Goal: Task Accomplishment & Management: Manage account settings

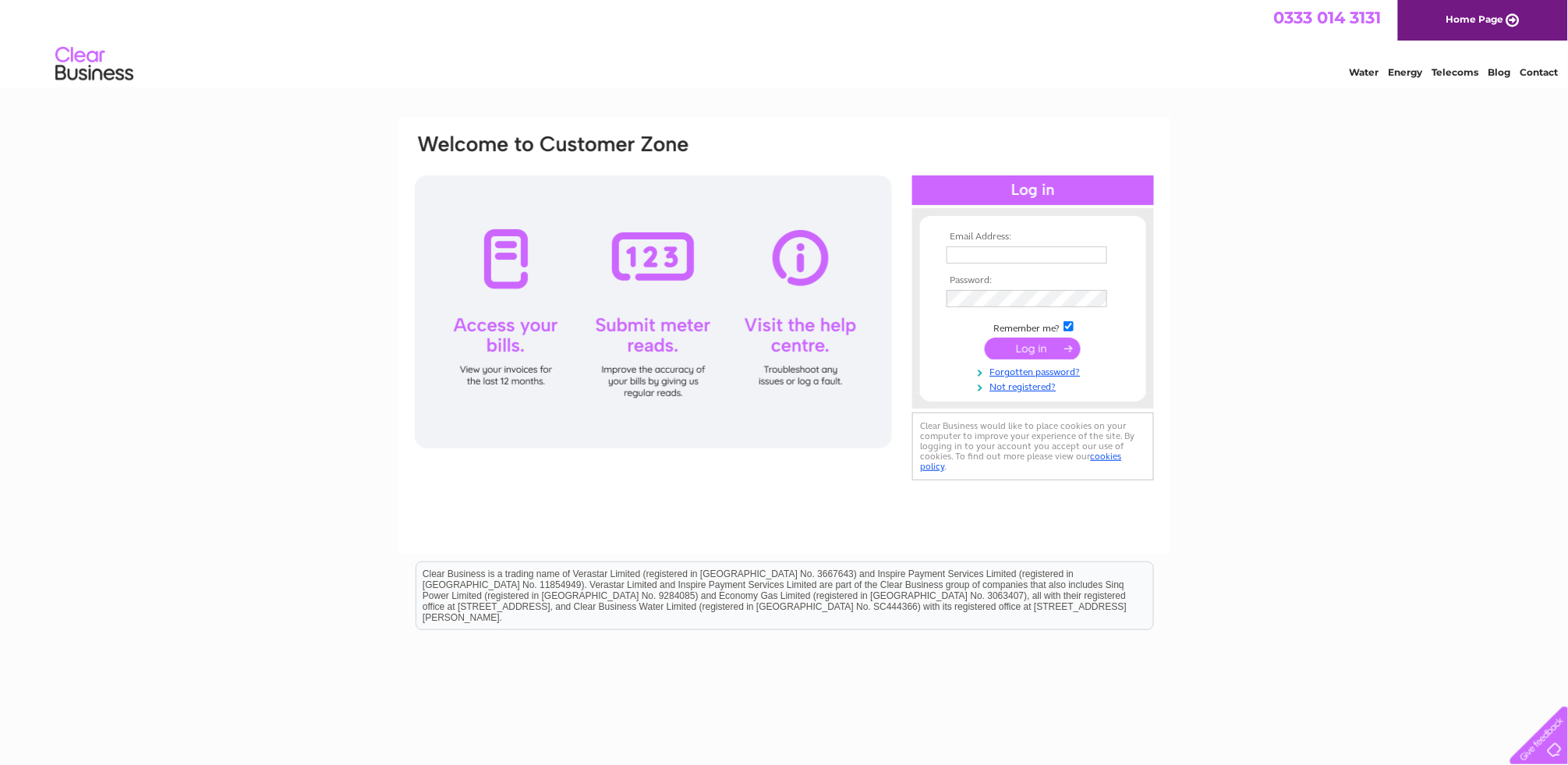
type input "[EMAIL_ADDRESS][DOMAIN_NAME]"
click at [1047, 350] on input "submit" at bounding box center [1033, 349] width 96 height 22
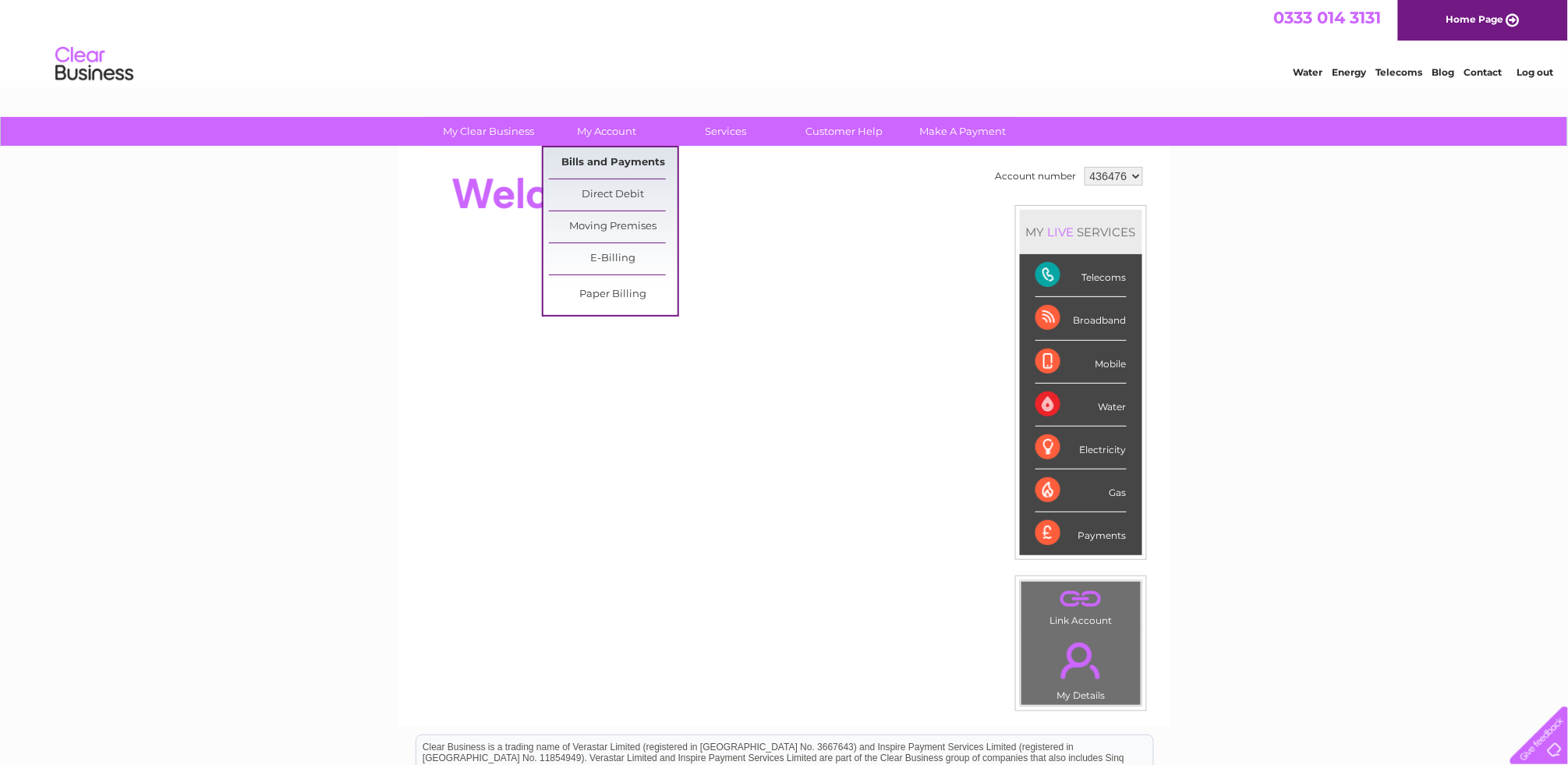
click at [600, 164] on link "Bills and Payments" at bounding box center [613, 163] width 128 height 32
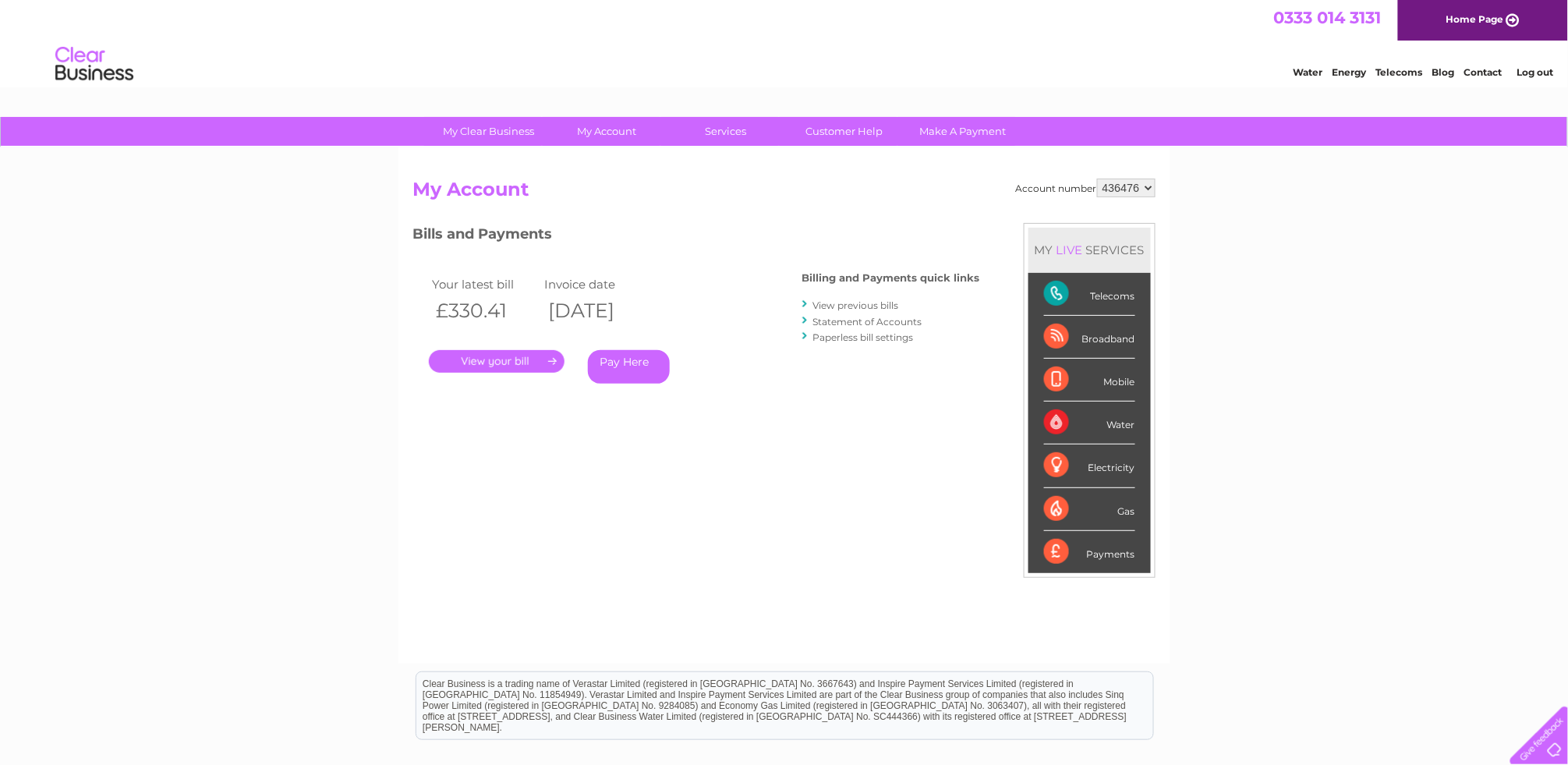
click at [469, 353] on link "." at bounding box center [497, 361] width 136 height 23
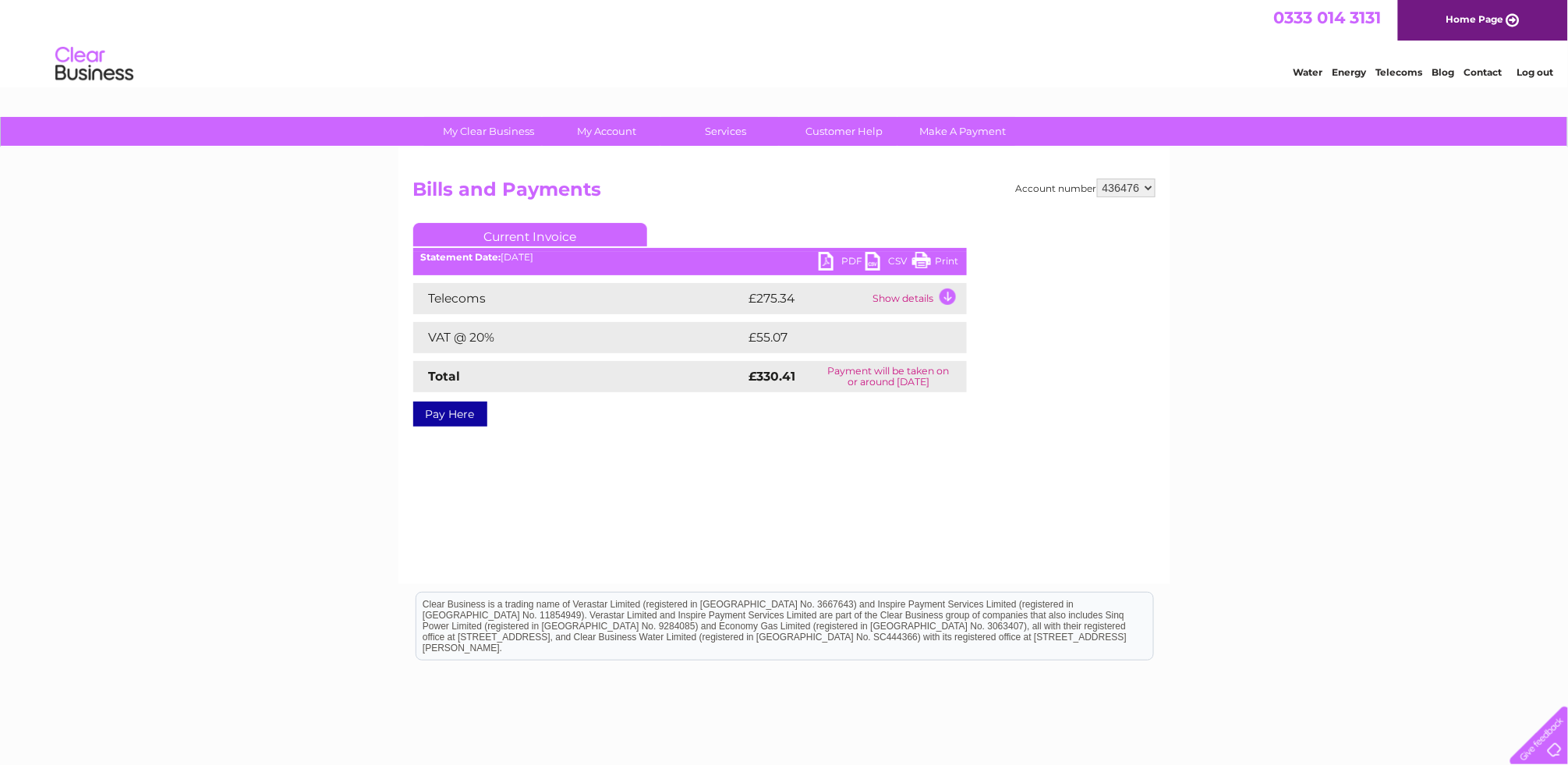
click at [826, 262] on link "PDF" at bounding box center [842, 263] width 47 height 23
click at [1540, 70] on link "Log out" at bounding box center [1535, 72] width 36 height 12
